Goal: Find specific page/section: Find specific page/section

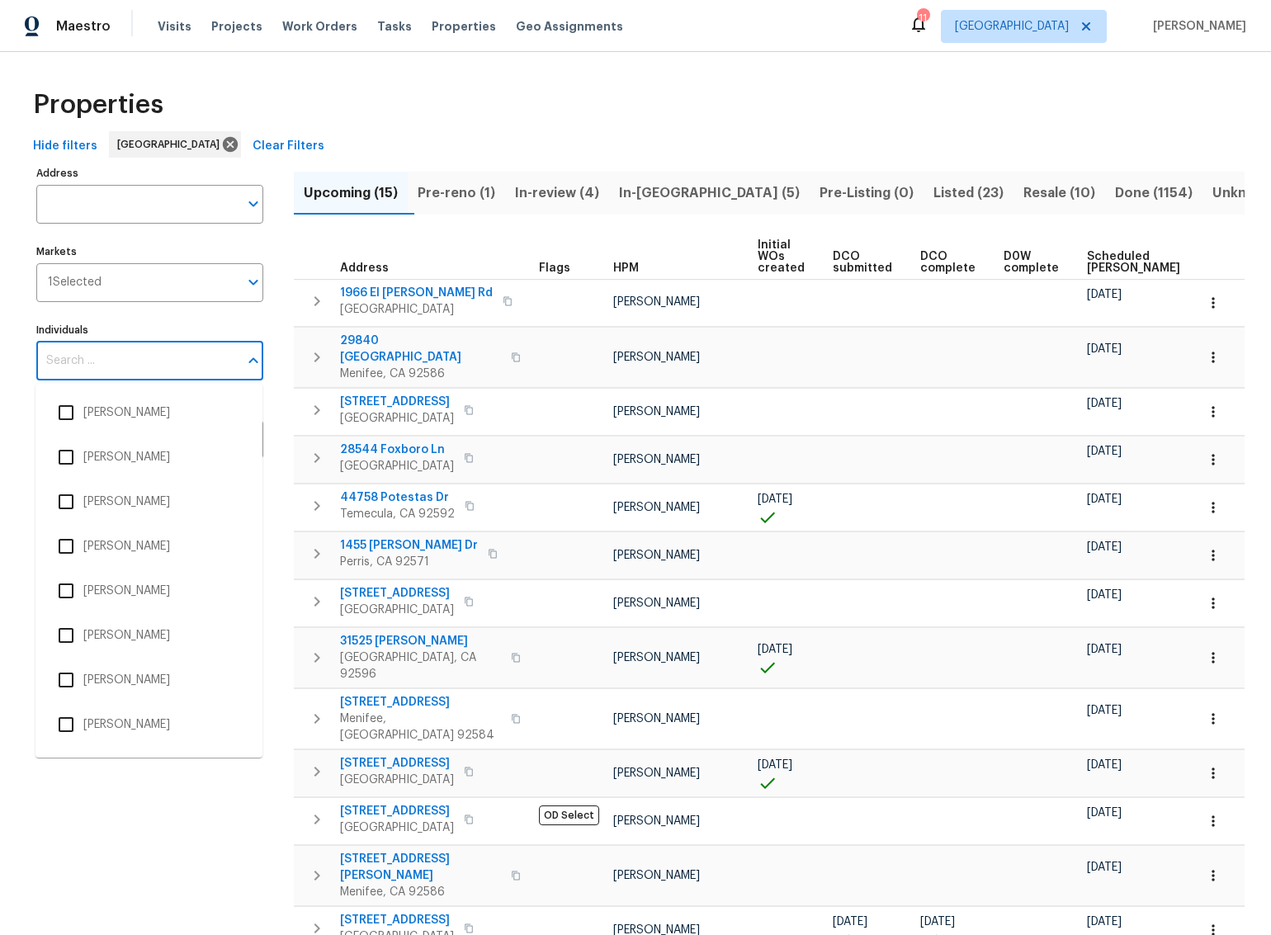
click at [114, 372] on input "Individuals" at bounding box center [137, 361] width 202 height 39
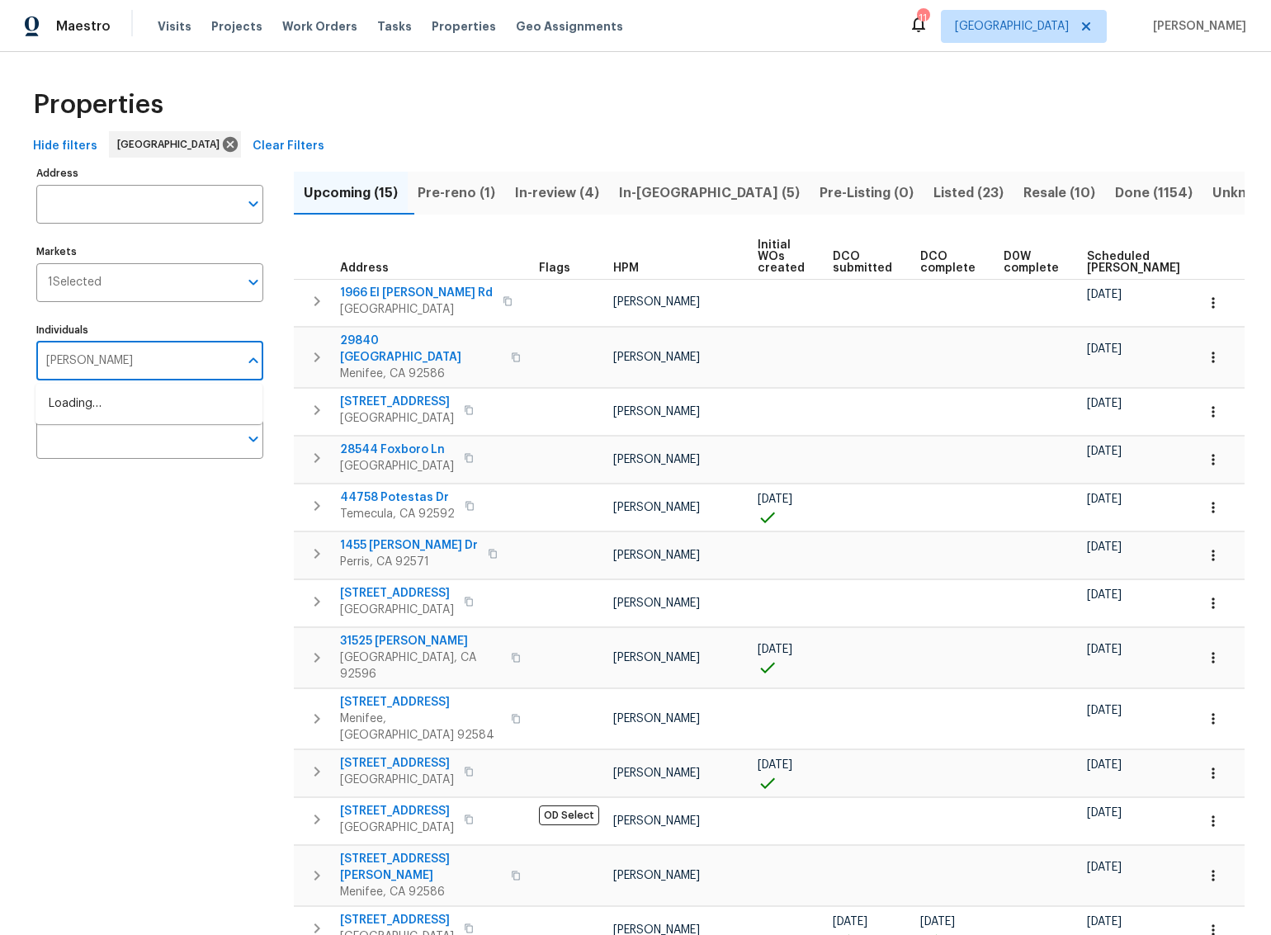
type input "[PERSON_NAME]"
click at [63, 411] on input "checkbox" at bounding box center [66, 412] width 35 height 35
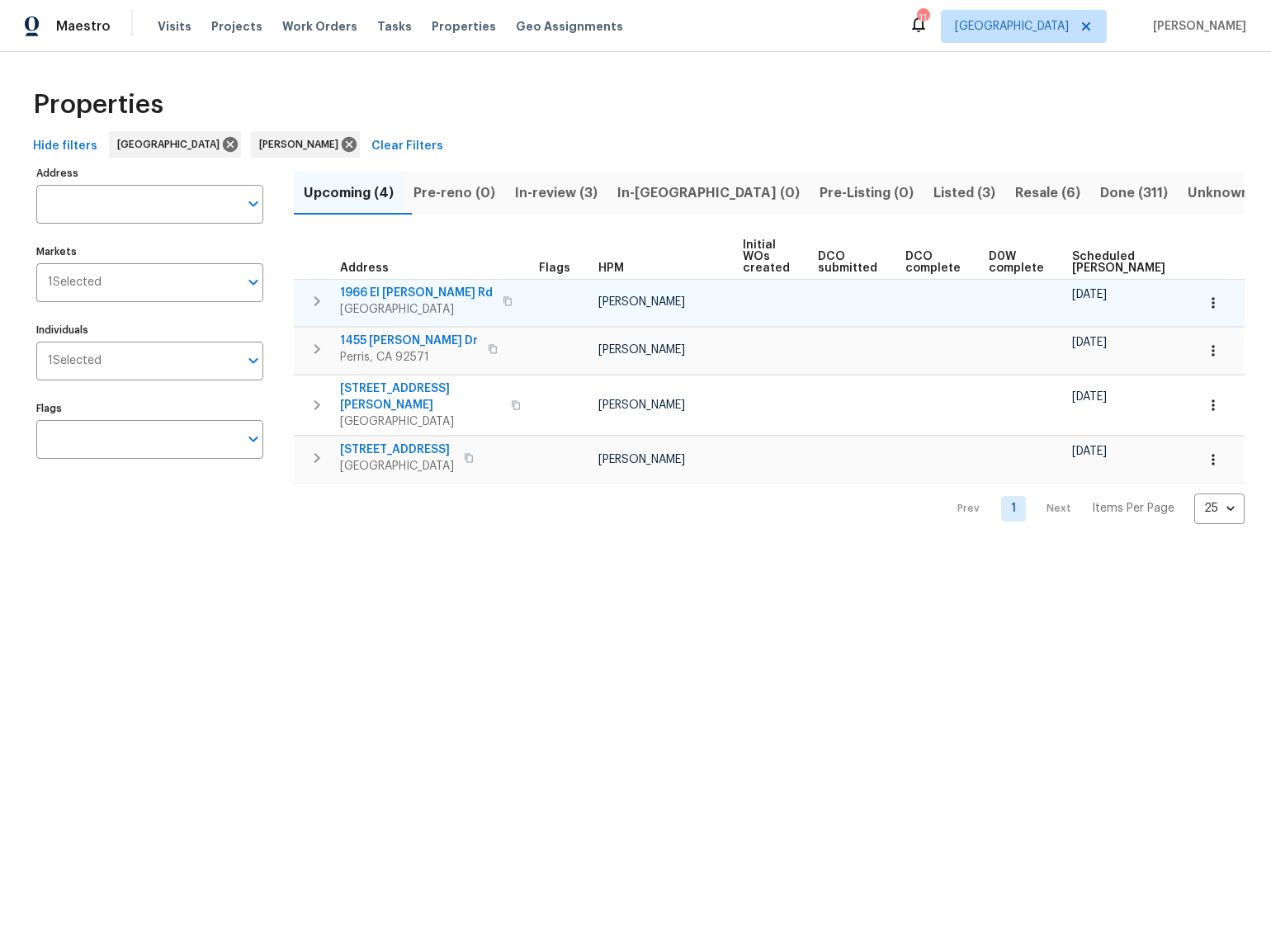
click at [368, 308] on span "[GEOGRAPHIC_DATA]" at bounding box center [416, 309] width 153 height 17
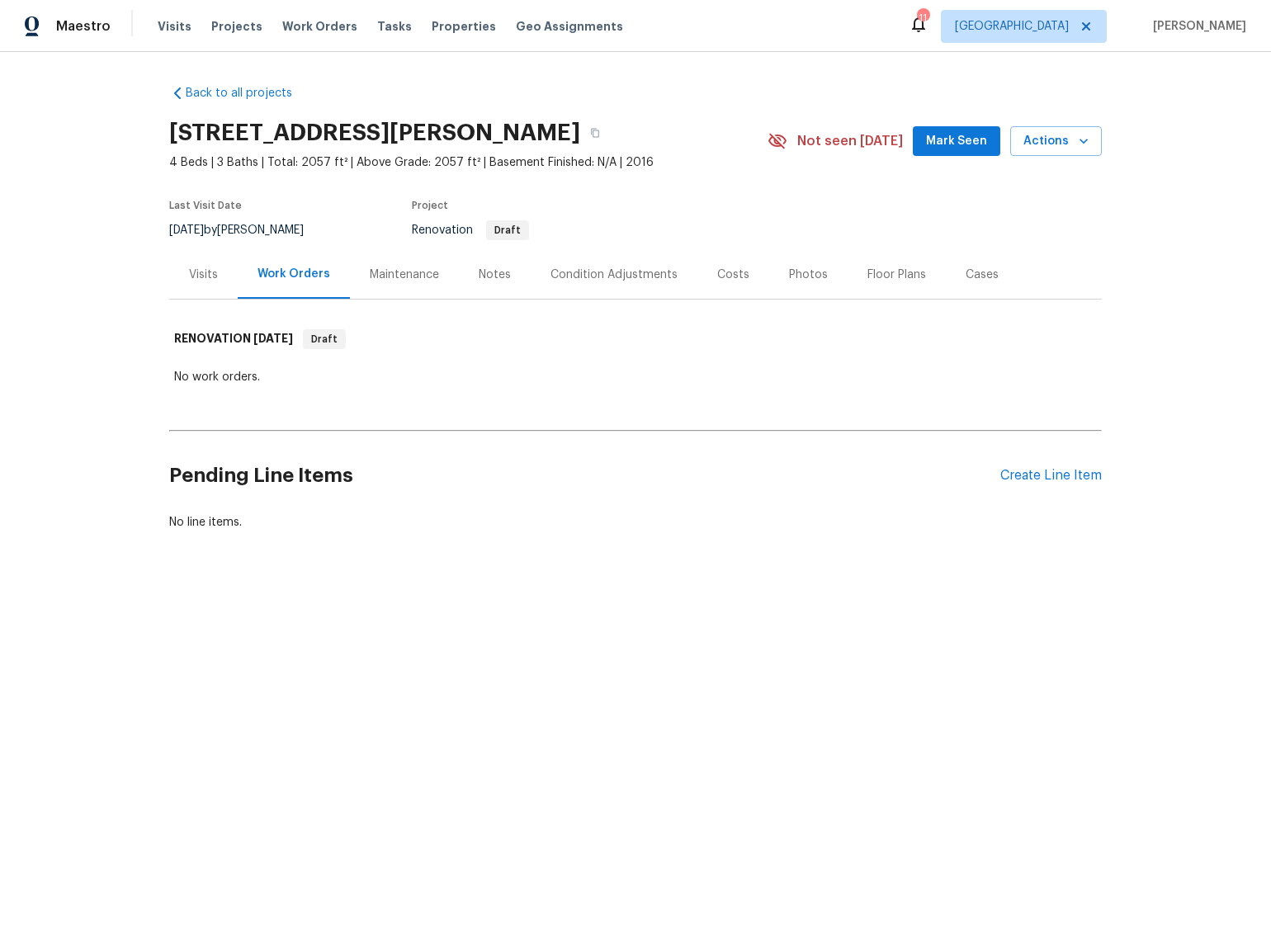
click at [729, 271] on div "Costs" at bounding box center [733, 274] width 32 height 17
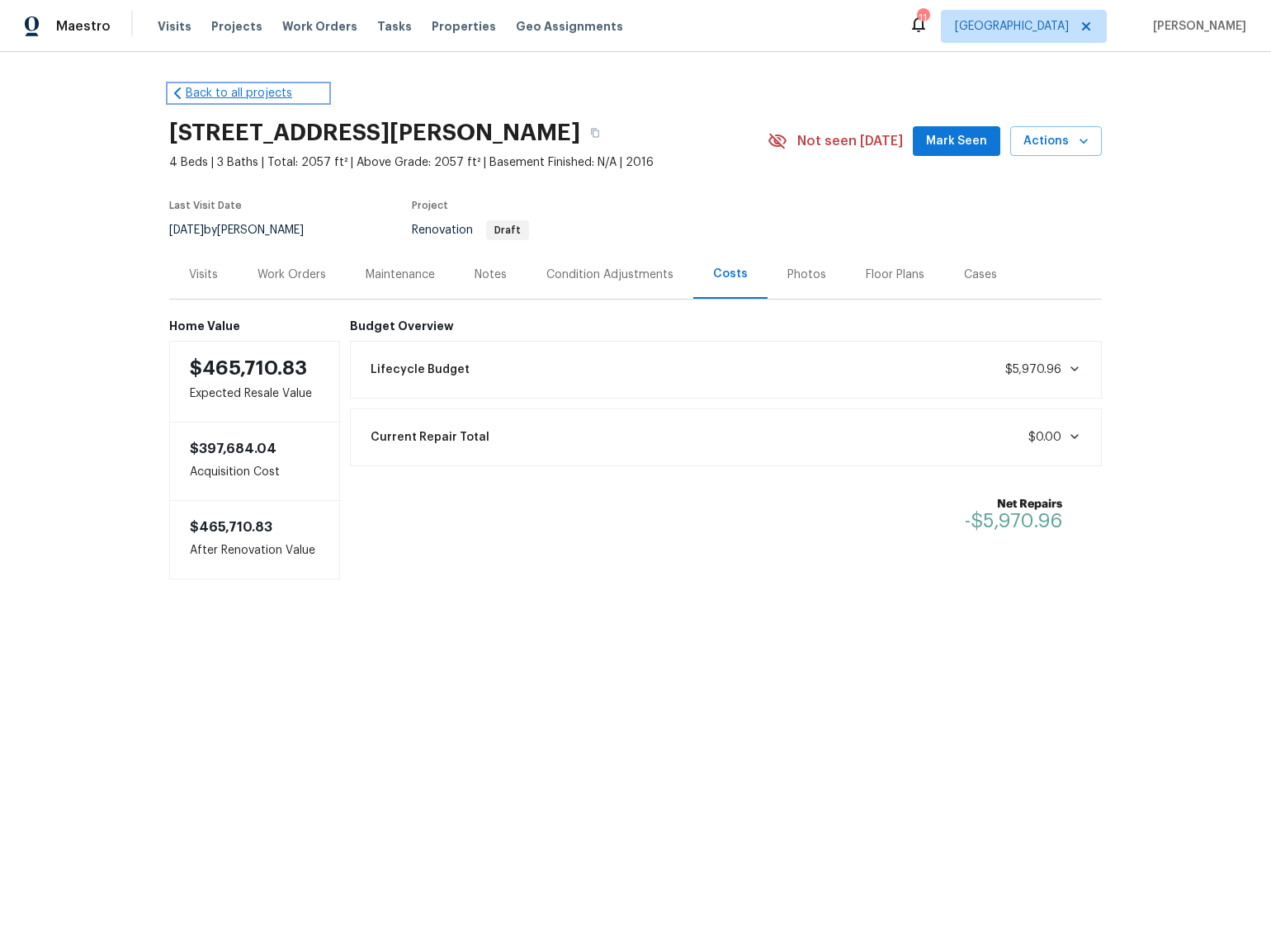
click at [225, 88] on link "Back to all projects" at bounding box center [248, 93] width 158 height 17
